Goal: Find contact information: Find contact information

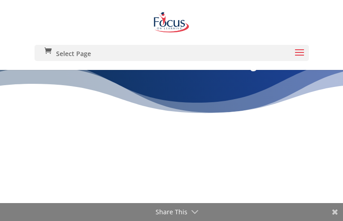
type input "kCEXVgaZKDhApXzb"
type input "[EMAIL_ADDRESS][DOMAIN_NAME]"
